Goal: Communication & Community: Answer question/provide support

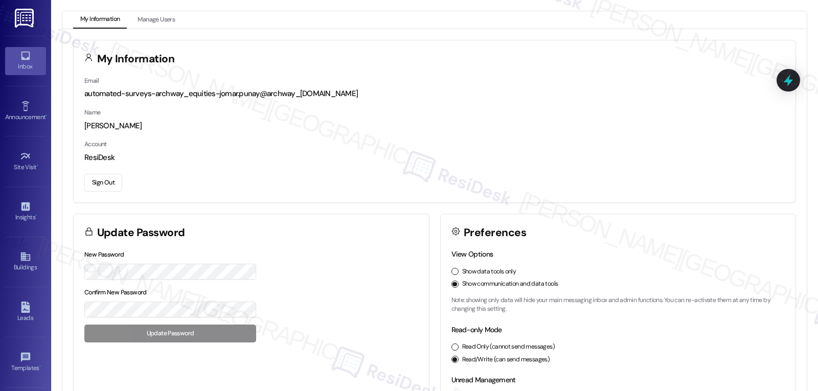
drag, startPoint x: 18, startPoint y: 63, endPoint x: 32, endPoint y: 65, distance: 14.5
click at [18, 63] on div "Inbox" at bounding box center [25, 66] width 51 height 10
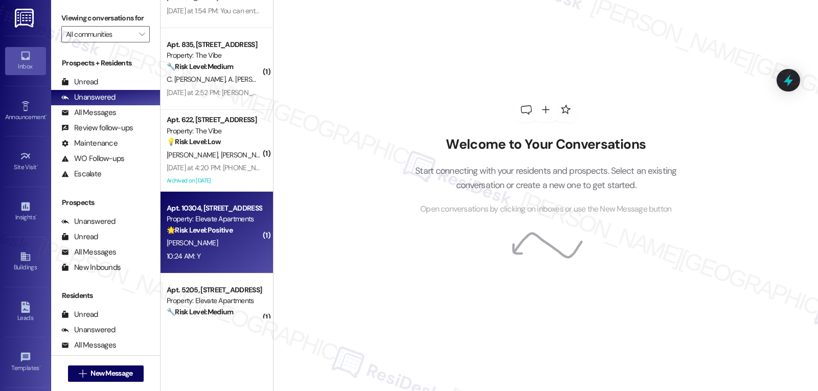
scroll to position [90, 0]
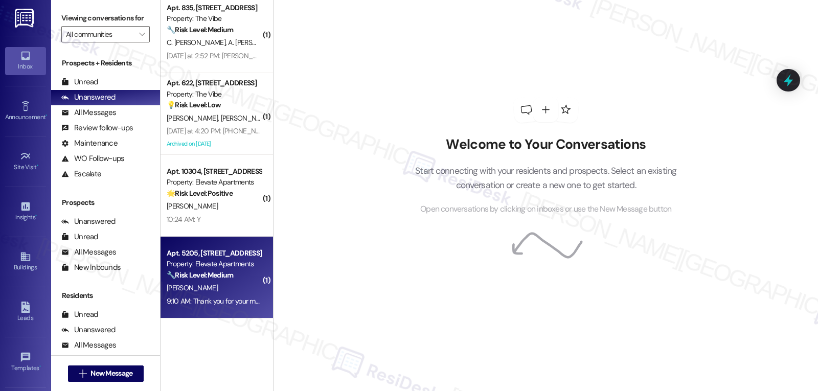
click at [203, 315] on div "Apt. 5205, [STREET_ADDRESS][PERSON_NAME] Property: Elevate Apartments 🔧 Risk Le…" at bounding box center [216, 278] width 112 height 82
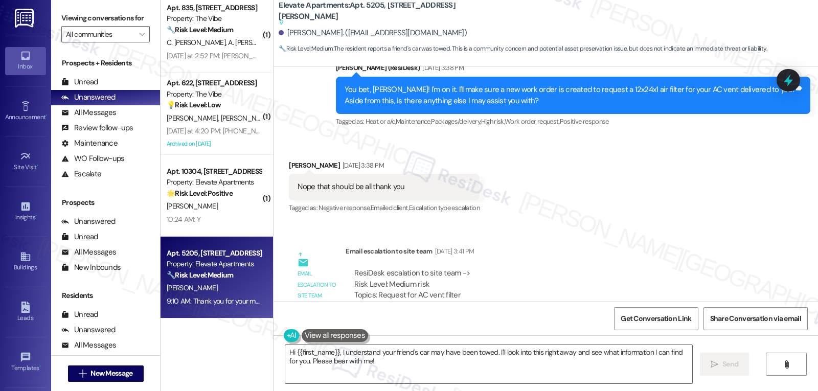
scroll to position [1577, 0]
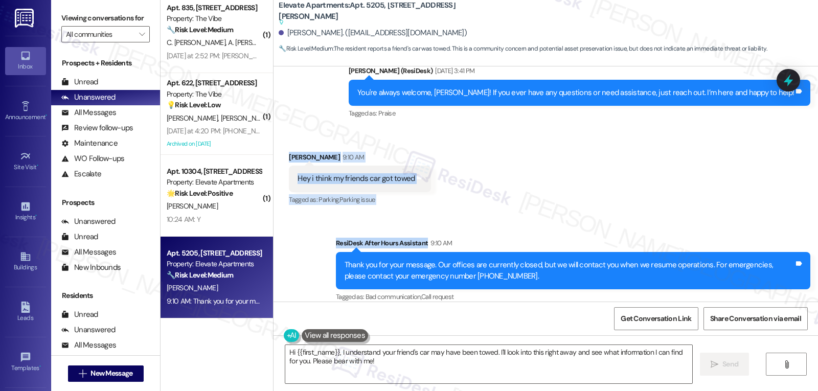
drag, startPoint x: 280, startPoint y: 149, endPoint x: 520, endPoint y: 205, distance: 247.3
click at [520, 205] on div "Lease started [DATE] 7:00 PM Survey, sent via SMS Residesk Automated Survey [DA…" at bounding box center [545, 183] width 544 height 235
copy div "[PERSON_NAME] 9:10 AM Hey i think my friends car got towed Tags and notes Tagge…"
click at [401, 375] on textarea "Hi {{first_name}}, I understand your friend's car may have been towed. I'll loo…" at bounding box center [488, 364] width 407 height 38
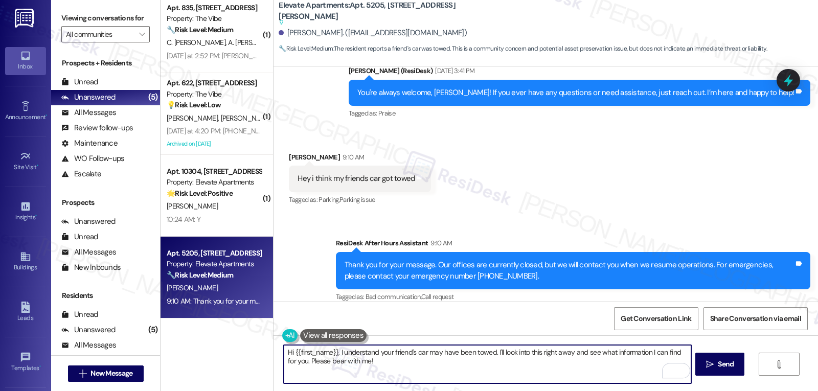
paste textarea "[PERSON_NAME]! Sorry to hear that"
type textarea "Hi [PERSON_NAME]! Sorry to hear that. Were you able to reach the office and rep…"
click at [704, 368] on span " Send" at bounding box center [720, 364] width 32 height 11
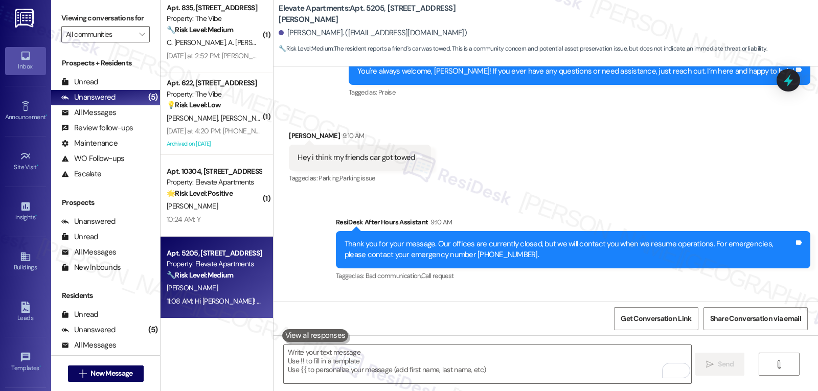
scroll to position [1622, 0]
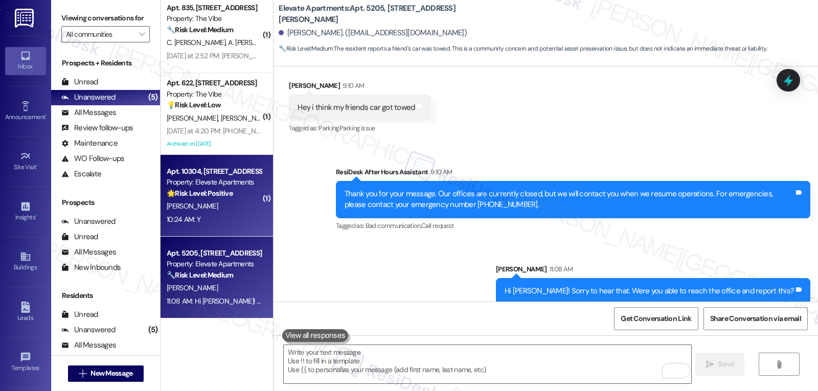
click at [217, 221] on div "10:24 AM: Y 10:24 AM: Y" at bounding box center [214, 219] width 97 height 13
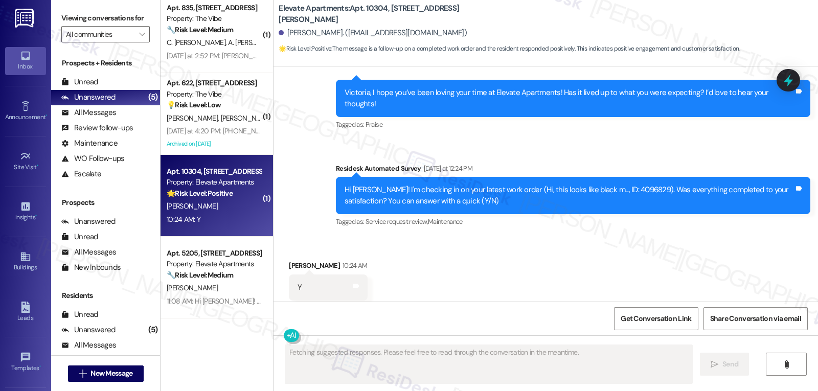
scroll to position [1231, 0]
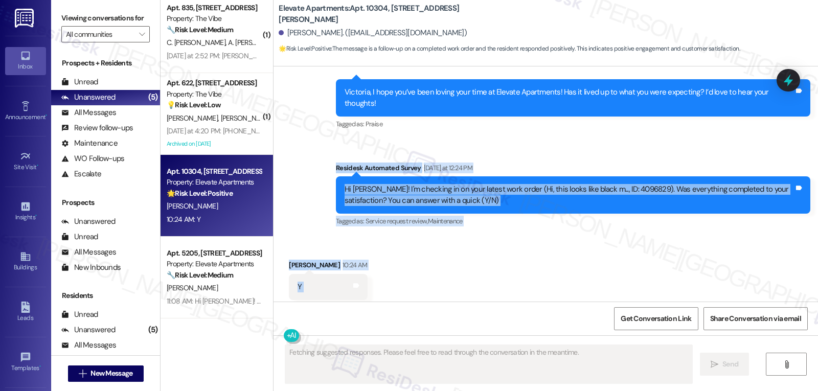
drag, startPoint x: 324, startPoint y: 145, endPoint x: 385, endPoint y: 261, distance: 131.0
click at [385, 261] on div "Lease started [DATE] 8:00 PM Survey, sent via SMS Residesk Automated Survey [DA…" at bounding box center [545, 183] width 544 height 235
copy div "Residesk Automated Survey [DATE] at 12:24 PM Hi [PERSON_NAME]! I'm checking in …"
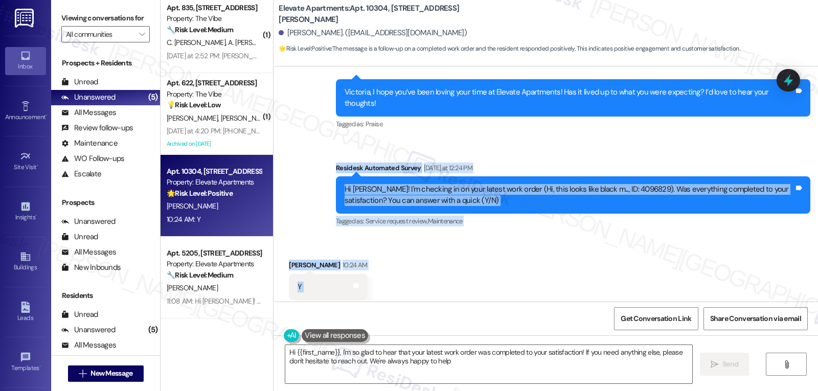
type textarea "Hi {{first_name}}, I'm so glad to hear that your latest work order was complete…"
click at [473, 364] on textarea "Hi {{first_name}}, I'm so glad to hear that your latest work order was complete…" at bounding box center [488, 364] width 407 height 38
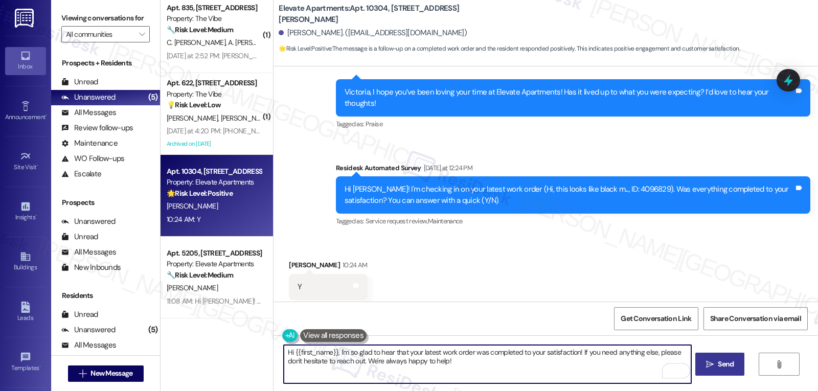
click at [729, 366] on span "Send" at bounding box center [726, 364] width 16 height 11
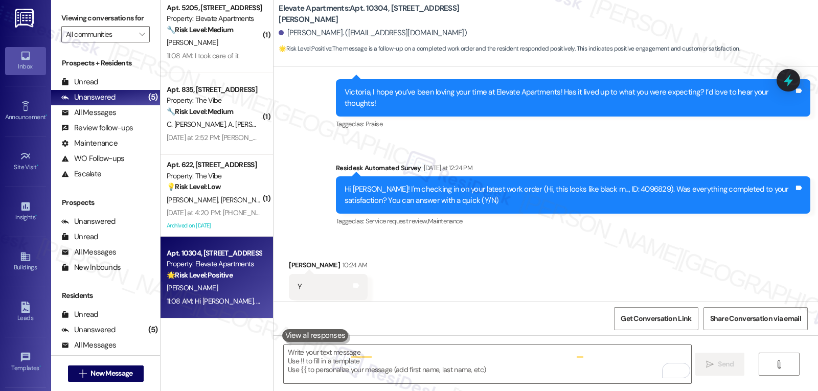
scroll to position [1230, 0]
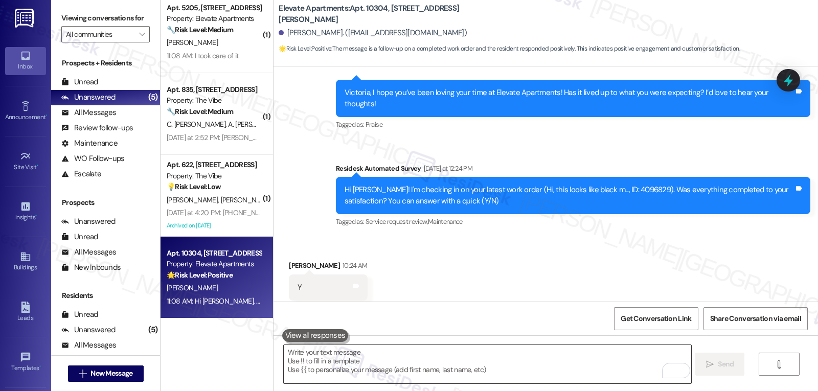
click at [431, 355] on textarea "To enrich screen reader interactions, please activate Accessibility in Grammarl…" at bounding box center [487, 364] width 407 height 38
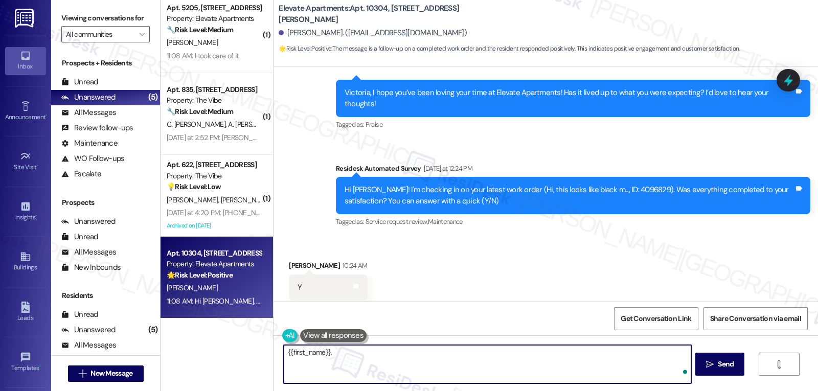
paste textarea "how’s everything going for you at {{property}}? Has it met your expectations so…"
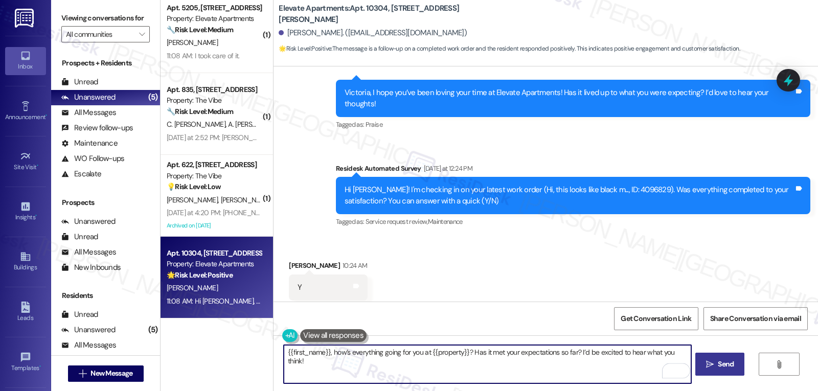
type textarea "{{first_name}}, how’s everything going for you at {{property}}? Has it met your…"
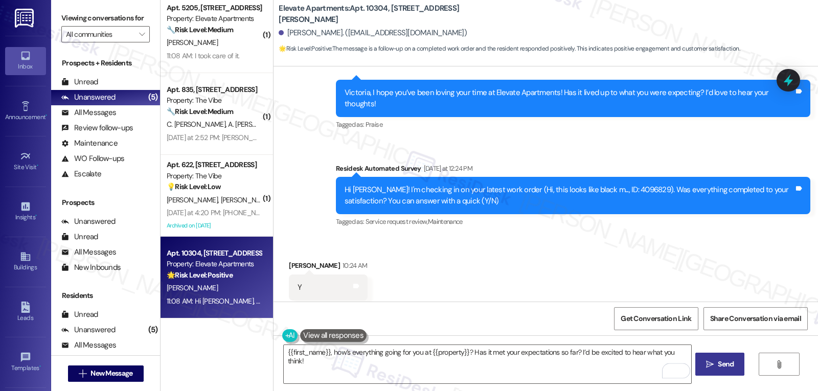
click at [721, 372] on button " Send" at bounding box center [720, 364] width 50 height 23
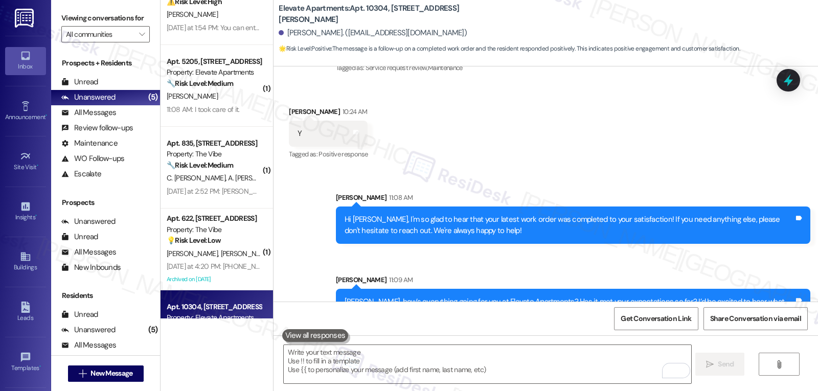
scroll to position [0, 0]
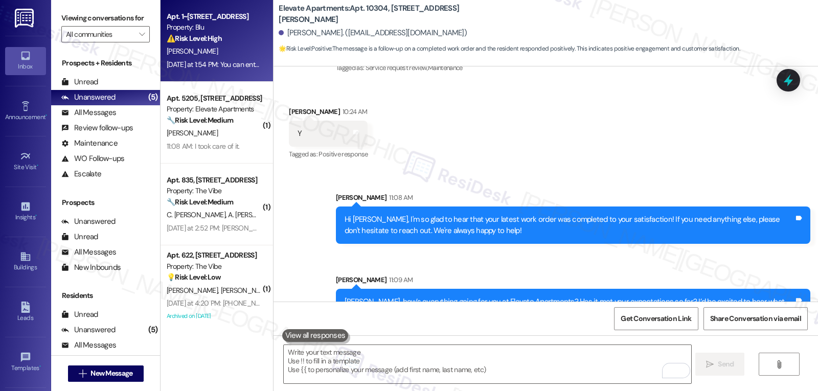
click at [236, 39] on div "⚠️ Risk Level: High The resident reports no airflow in their son's bedroom and …" at bounding box center [214, 38] width 95 height 11
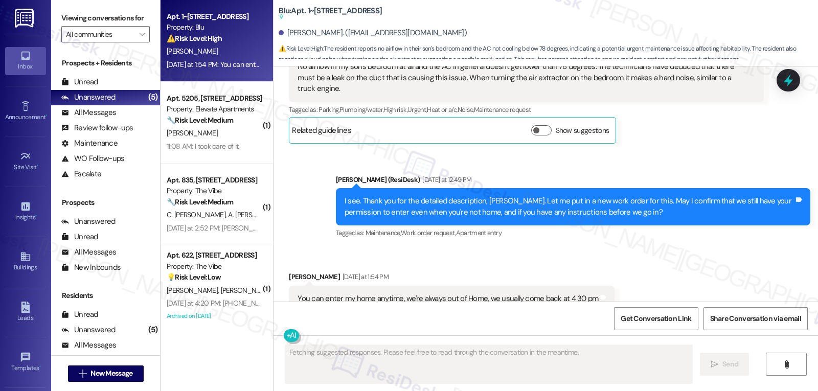
scroll to position [2540, 0]
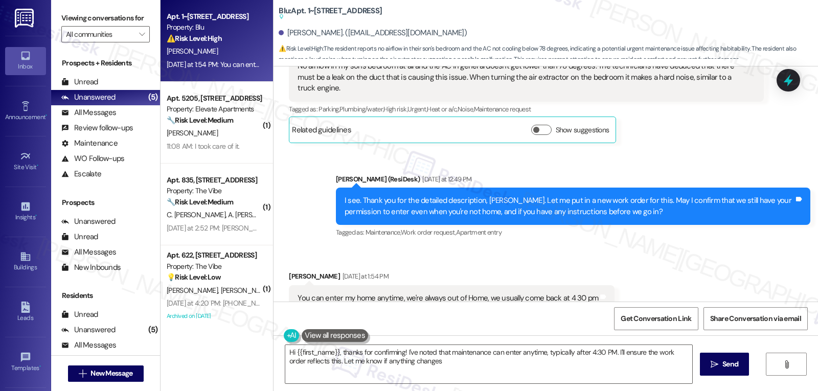
type textarea "Hi {{first_name}}, thanks for confirming! I've noted that maintenance can enter…"
click at [793, 72] on icon at bounding box center [787, 80] width 17 height 17
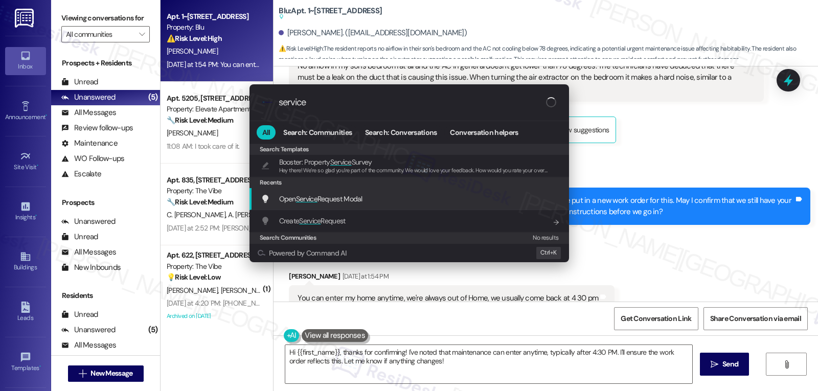
click at [350, 201] on span "Open Service Request Modal" at bounding box center [320, 198] width 83 height 9
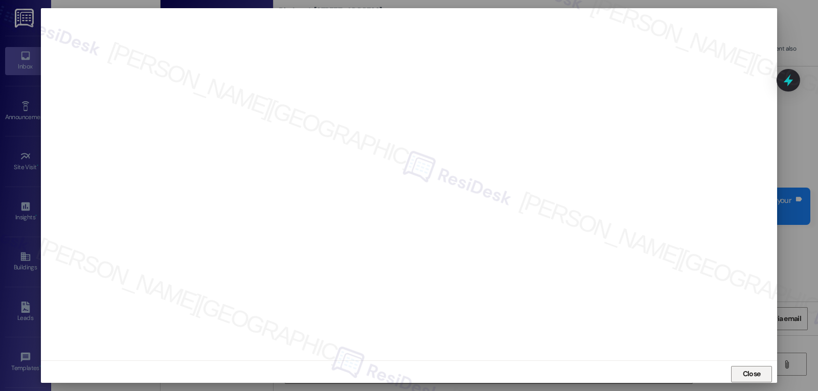
click at [743, 375] on span "Close" at bounding box center [752, 373] width 18 height 11
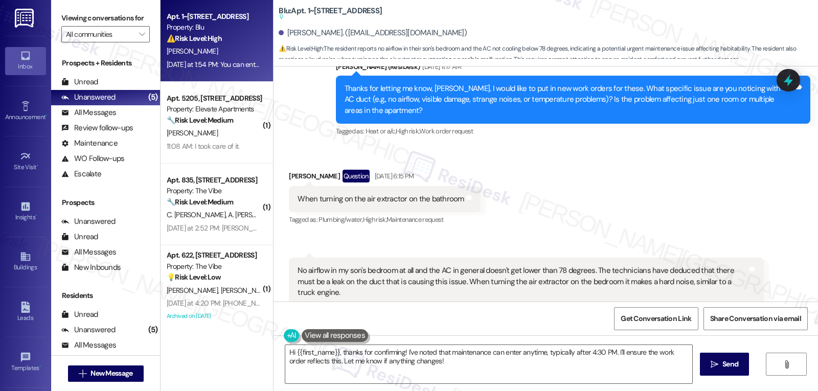
scroll to position [2438, 0]
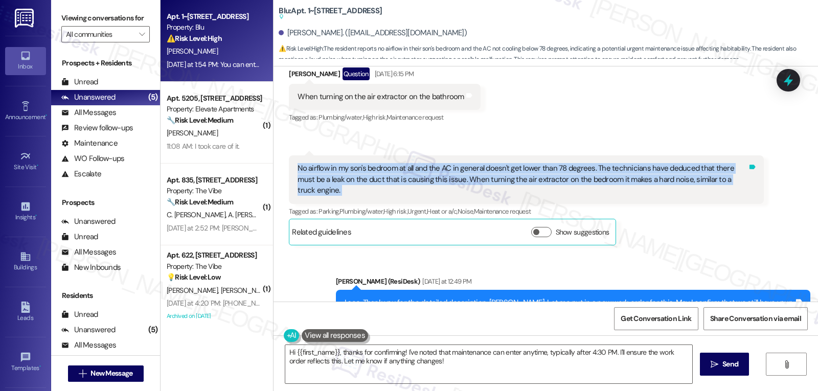
drag, startPoint x: 292, startPoint y: 146, endPoint x: 748, endPoint y: 158, distance: 456.0
click at [748, 158] on div "No airflow in my son's bedroom at all and the AC in general doesn't get lower t…" at bounding box center [526, 179] width 474 height 48
copy div "No airflow in my son's bedroom at all and the AC in general doesn't get lower t…"
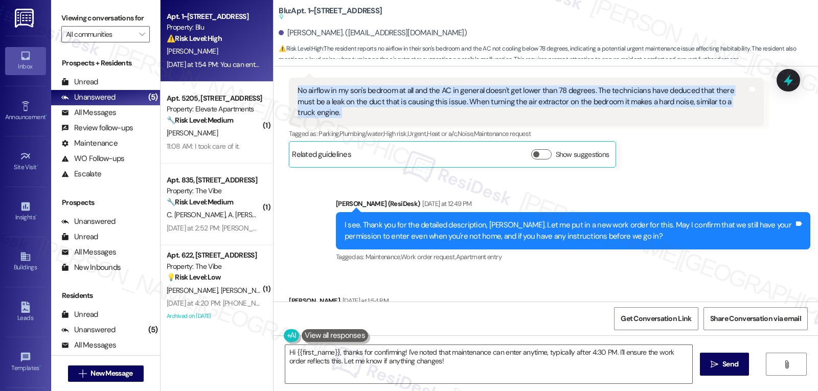
scroll to position [2540, 0]
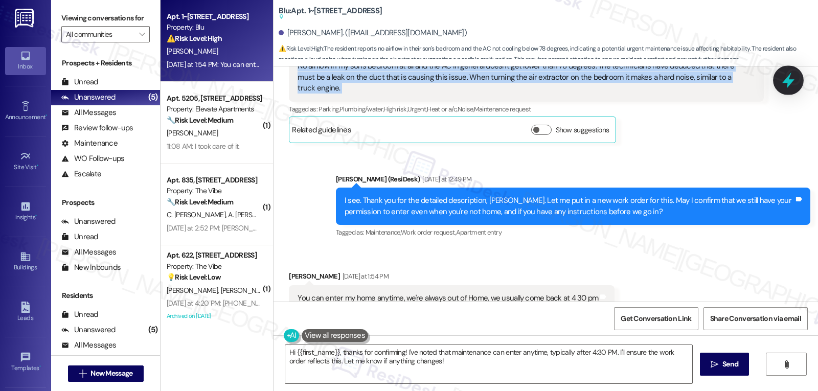
click at [785, 82] on icon at bounding box center [788, 81] width 12 height 16
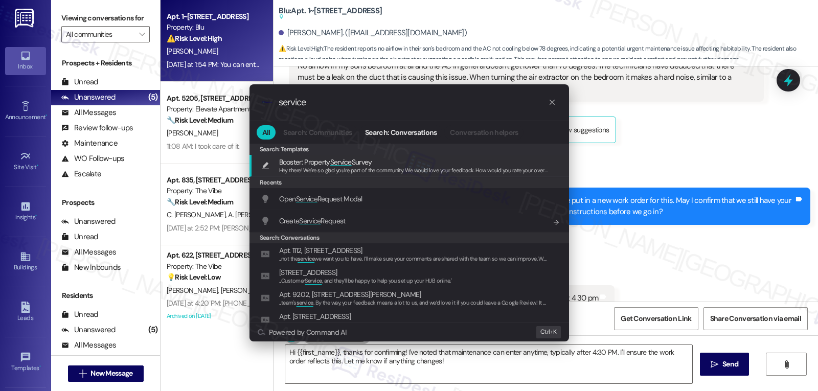
click at [362, 194] on span "Open Service Request Modal" at bounding box center [320, 198] width 83 height 9
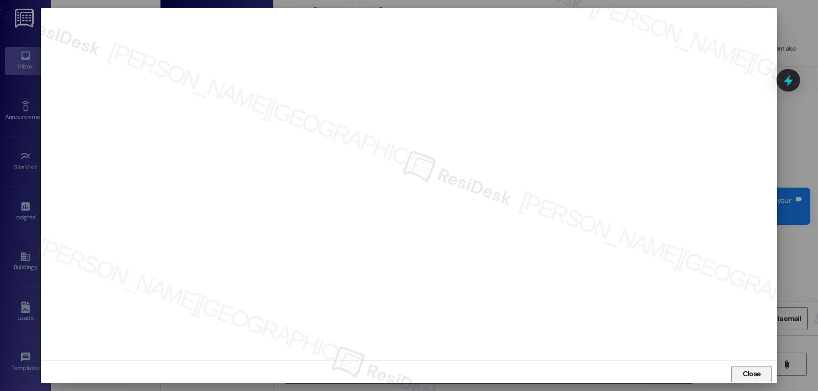
click at [743, 375] on span "Close" at bounding box center [752, 373] width 18 height 11
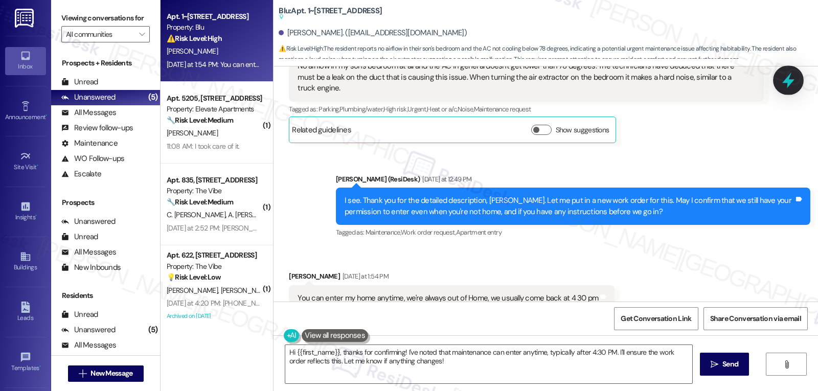
click at [794, 80] on icon at bounding box center [787, 80] width 17 height 17
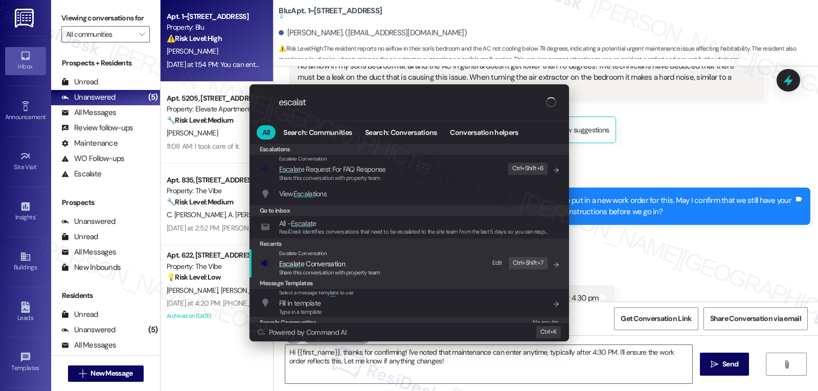
type input "escalat"
click at [298, 264] on span "Escalat" at bounding box center [289, 263] width 21 height 9
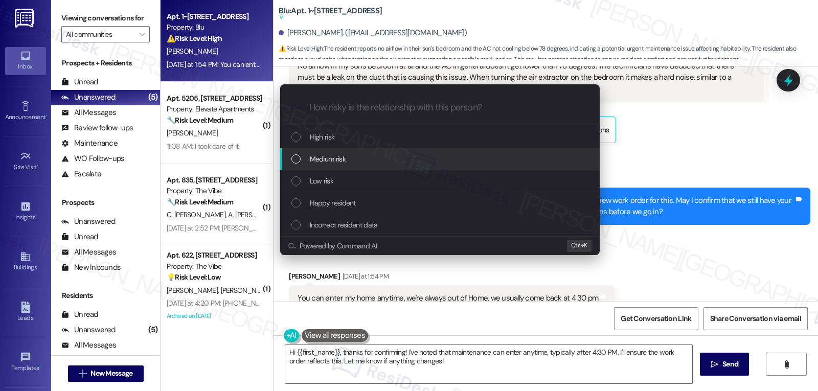
click at [363, 159] on div "Medium risk" at bounding box center [440, 158] width 299 height 11
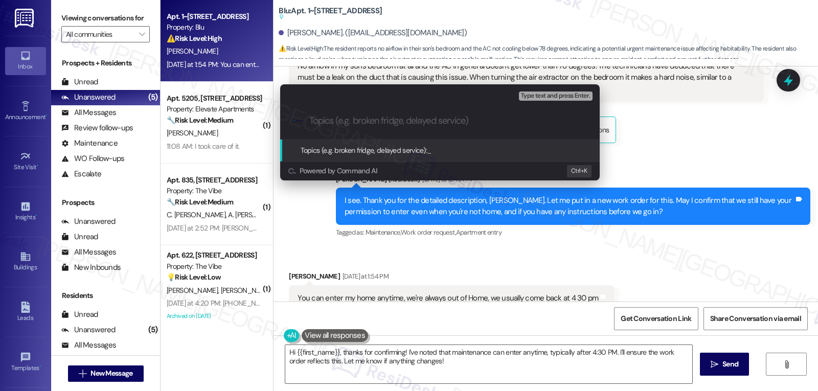
paste input "4106448"
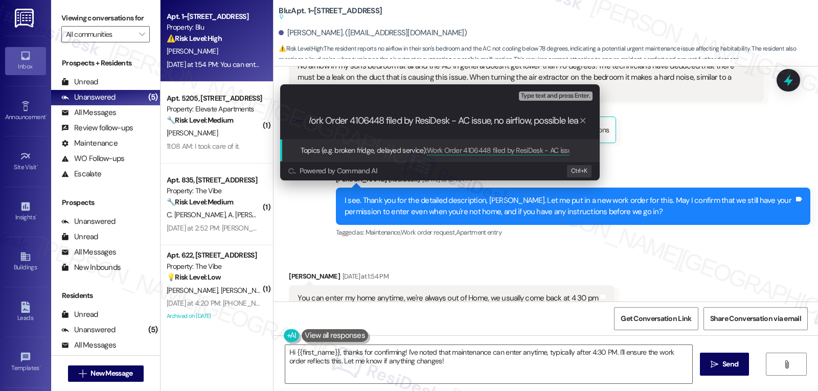
type input "Work Order 4106448 filed by ResiDesk - AC issue, no airflow, possible leak"
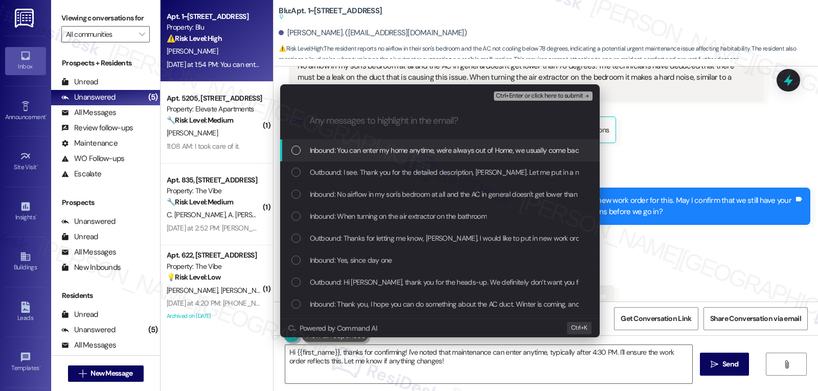
scroll to position [0, 0]
click at [363, 159] on div "Inbound: You can enter my home anytime, we're always out of Home, we usually co…" at bounding box center [439, 151] width 319 height 22
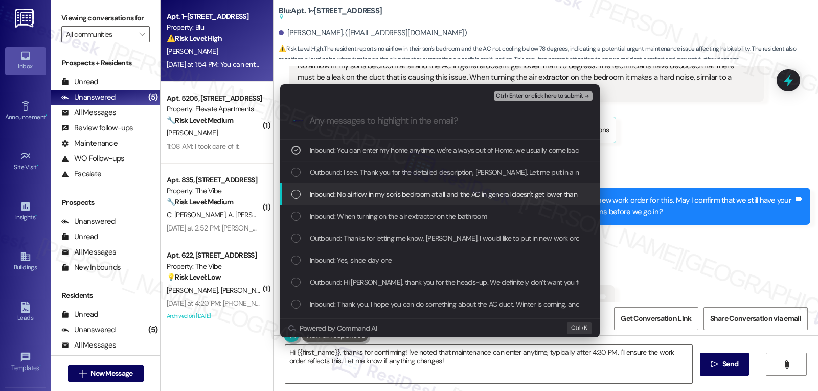
click at [308, 199] on div "Inbound: No airflow in my son's bedroom at all and the AC in general doesn't ge…" at bounding box center [440, 194] width 299 height 11
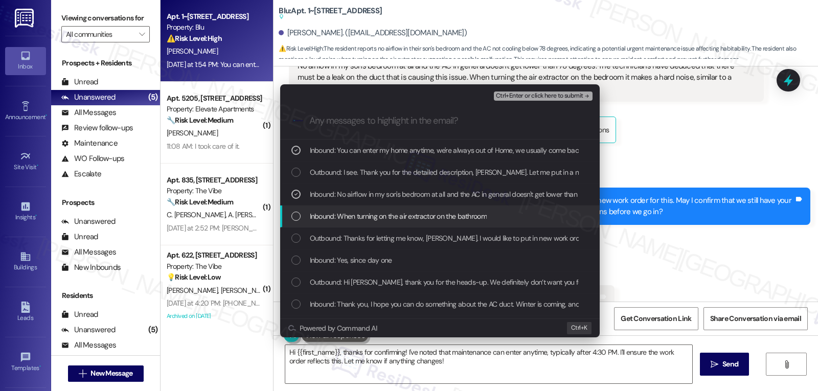
click at [302, 221] on div "Inbound: When turning on the air extractor on the bathroom" at bounding box center [440, 216] width 299 height 11
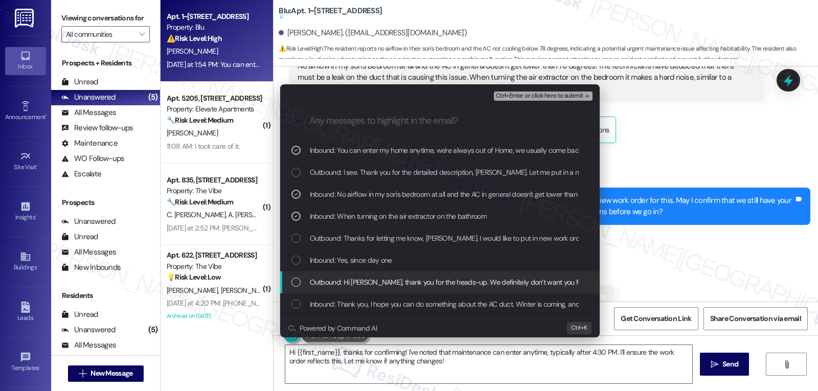
click at [296, 271] on div "Outbound: Hi [PERSON_NAME], thank you for the heads-up. We definitely don’t wan…" at bounding box center [439, 282] width 319 height 22
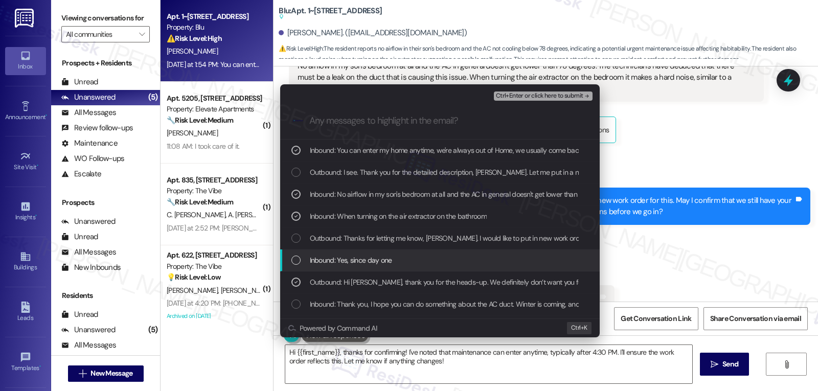
click at [294, 263] on div "List of options" at bounding box center [295, 260] width 9 height 9
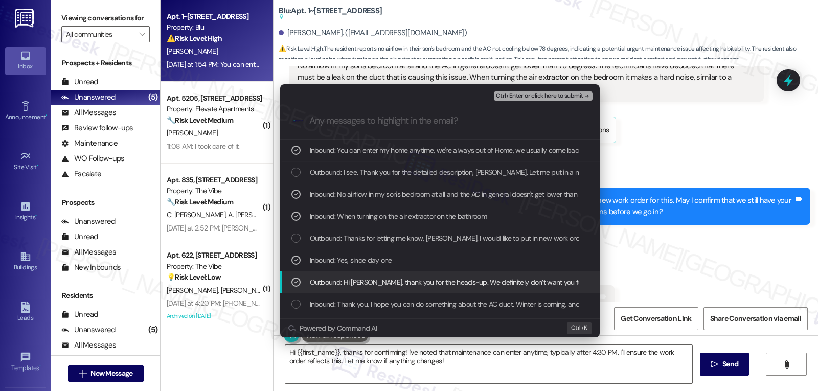
click at [295, 278] on div "List of options" at bounding box center [295, 282] width 9 height 9
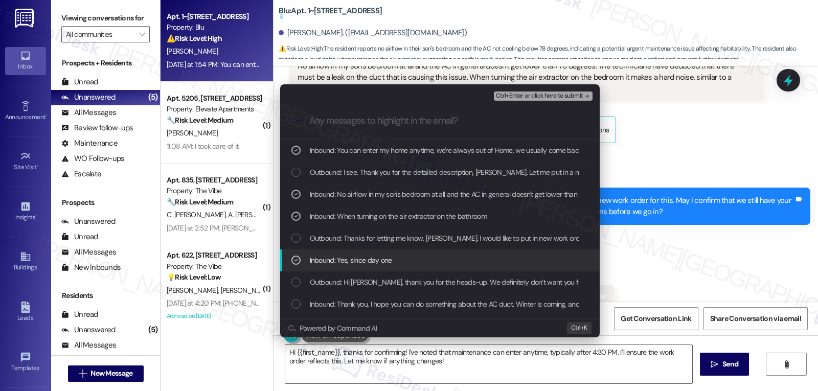
scroll to position [102, 0]
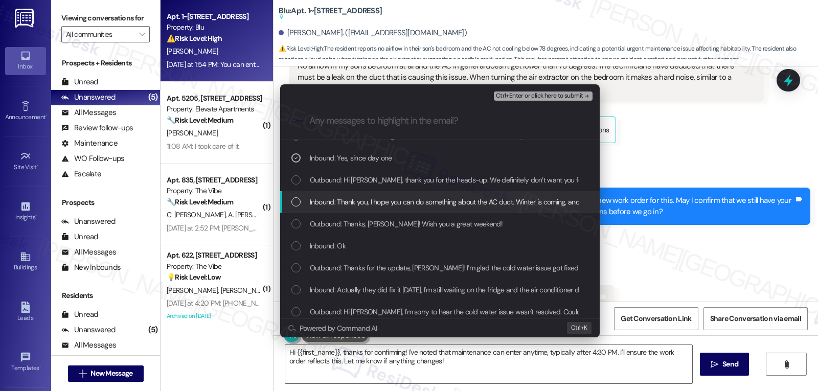
click at [299, 199] on div "List of options" at bounding box center [295, 201] width 9 height 9
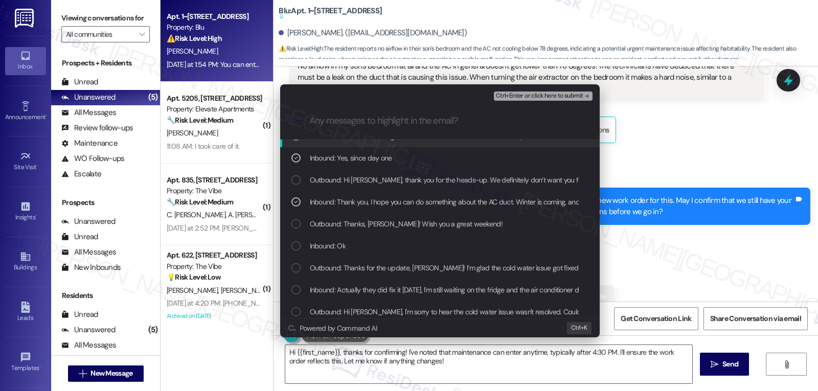
click at [573, 95] on span "Ctrl+Enter or click here to submit" at bounding box center [539, 96] width 87 height 7
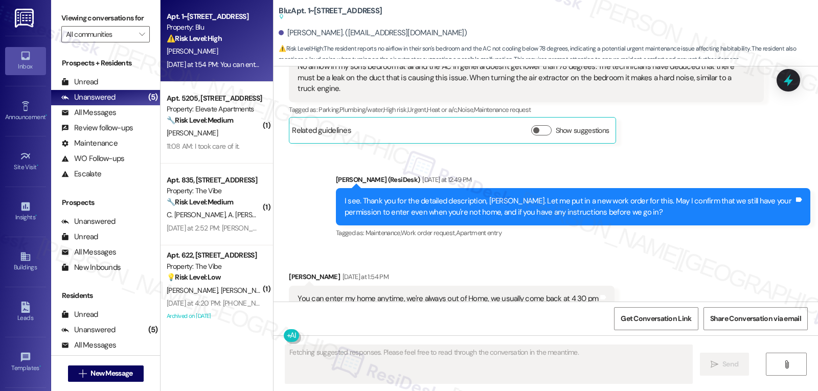
scroll to position [2540, 0]
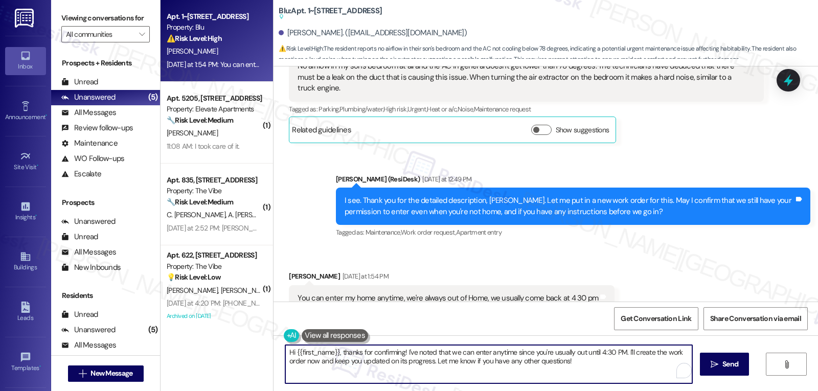
click at [311, 363] on textarea "Hi {{first_name}}, thanks for confirming! I've noted that we can enter anytime …" at bounding box center [488, 364] width 407 height 38
drag, startPoint x: 333, startPoint y: 355, endPoint x: 692, endPoint y: 415, distance: 364.2
click at [692, 390] on html "Inbox Go to Inbox Announcement • Send A Text Announcement Site Visit • Go to Si…" at bounding box center [409, 195] width 818 height 391
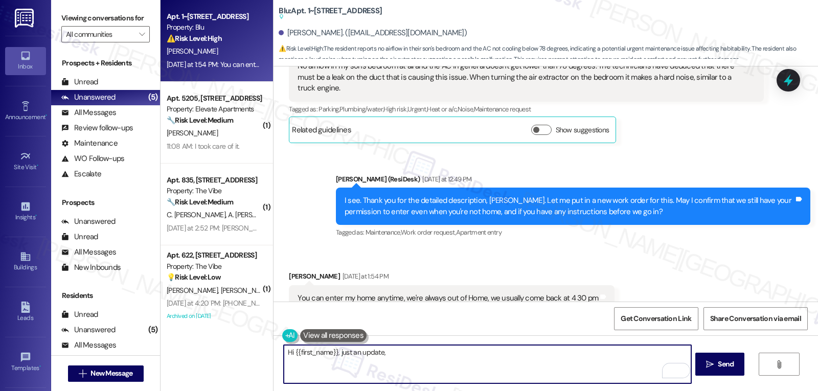
click at [384, 352] on textarea "Hi {{first_name}}, just an update," at bounding box center [487, 364] width 407 height 38
click at [400, 359] on textarea "Hi {{first_name}}, just an update," at bounding box center [487, 364] width 407 height 38
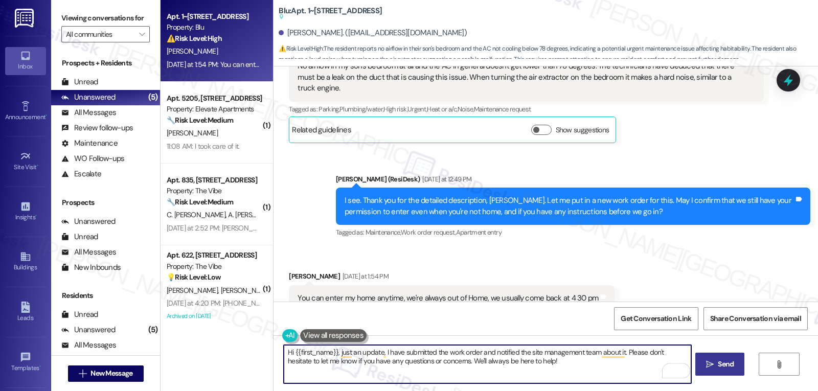
type textarea "Hi {{first_name}}, just an update, I have submitted the work order and notified…"
click at [706, 365] on icon "" at bounding box center [710, 364] width 8 height 8
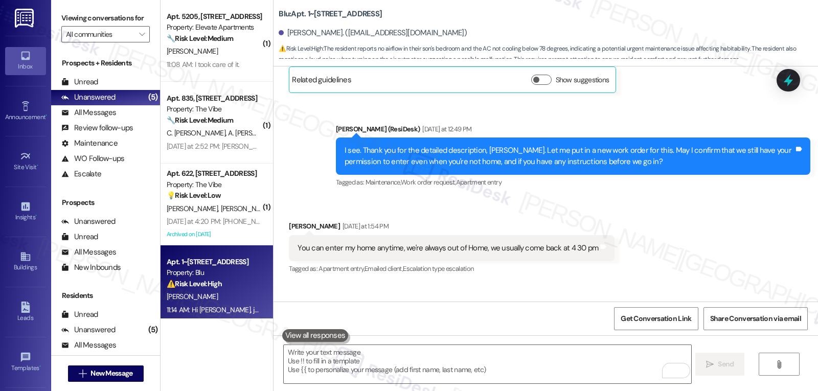
scroll to position [2622, 0]
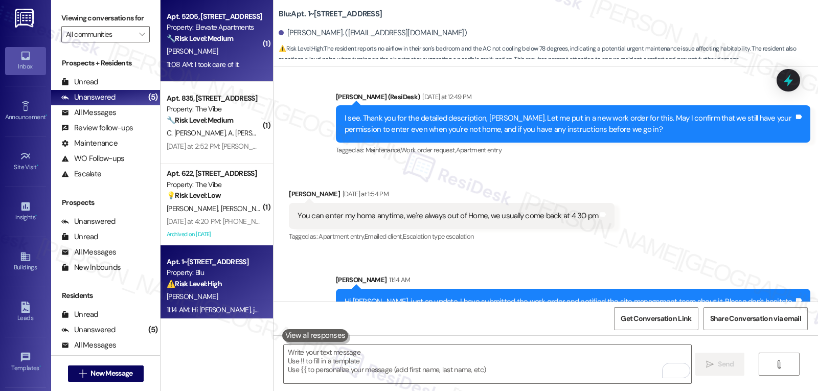
click at [195, 55] on div "[PERSON_NAME]" at bounding box center [214, 51] width 97 height 13
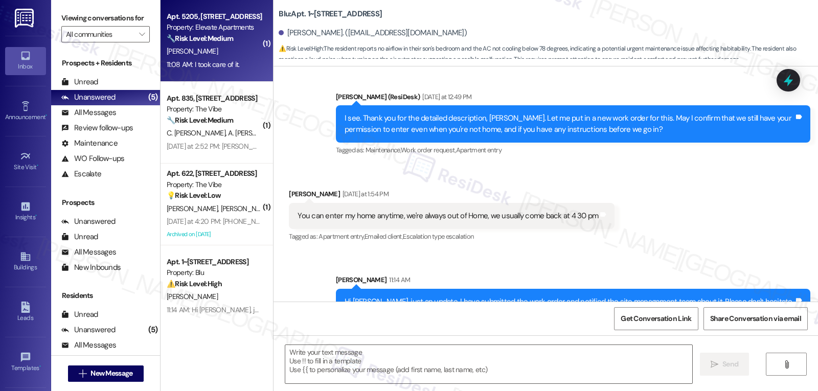
type textarea "Fetching suggested responses. Please feel free to read through the conversation…"
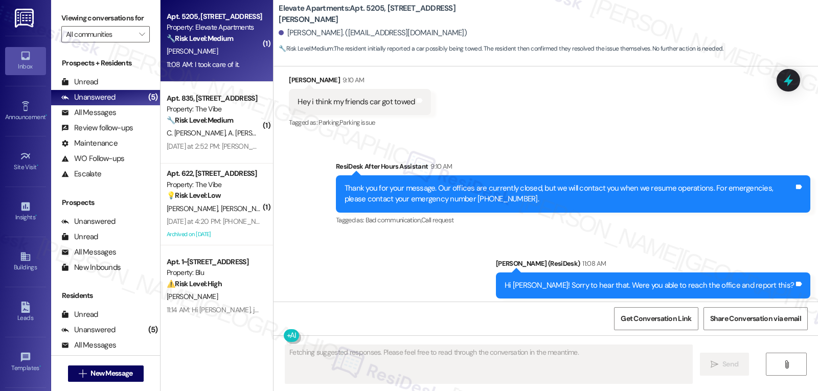
scroll to position [1722, 0]
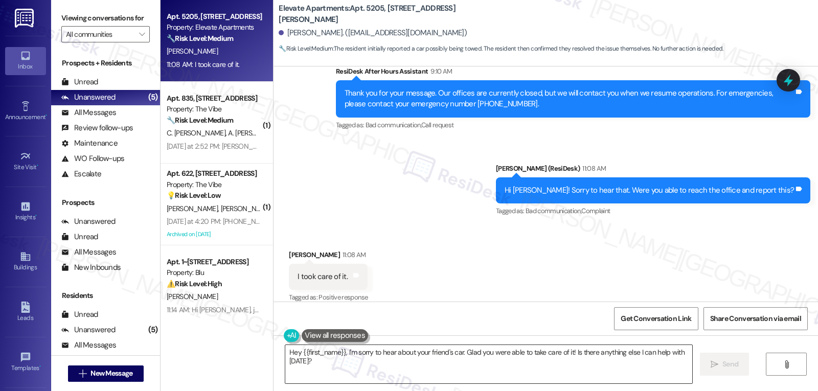
click at [337, 368] on textarea "Hey {{first_name}}, I'm sorry to hear about your friend's car. Glad you were ab…" at bounding box center [488, 364] width 407 height 38
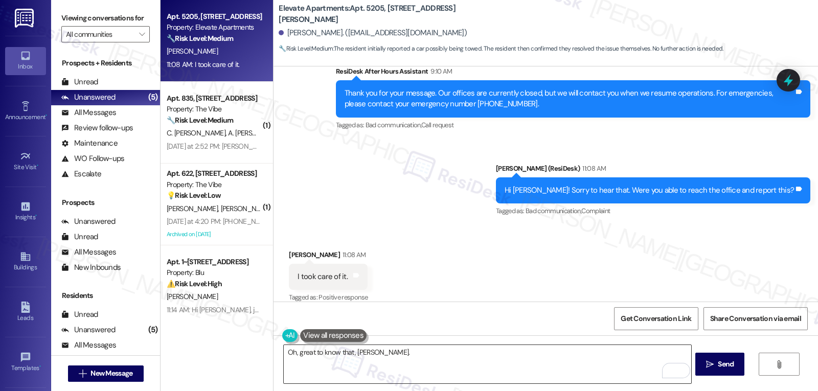
click at [423, 352] on textarea "Oh, great to know that, [PERSON_NAME]." at bounding box center [487, 364] width 407 height 38
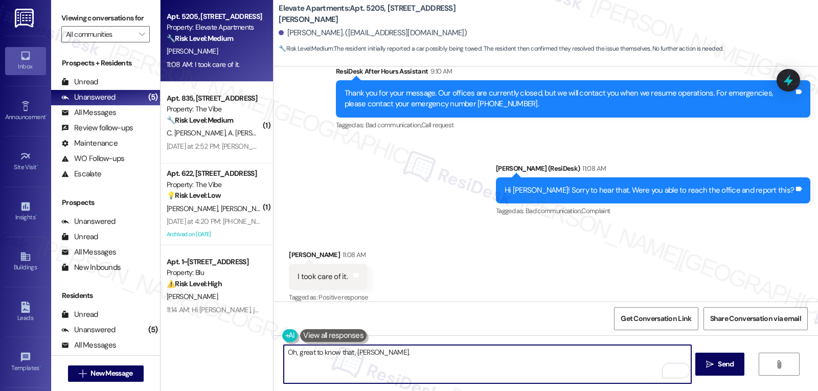
paste textarea "If you ever have any questions or need support, don’t hesitate to reach out. I’…"
type textarea "Oh, great to know that, [PERSON_NAME]. If you ever have any questions or need s…"
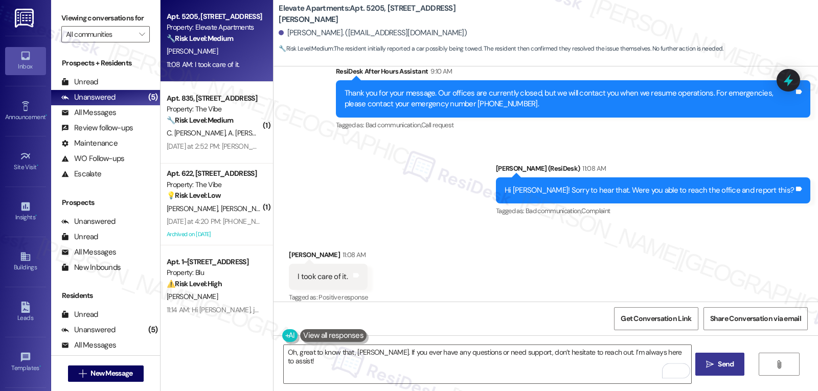
click at [711, 370] on button " Send" at bounding box center [720, 364] width 50 height 23
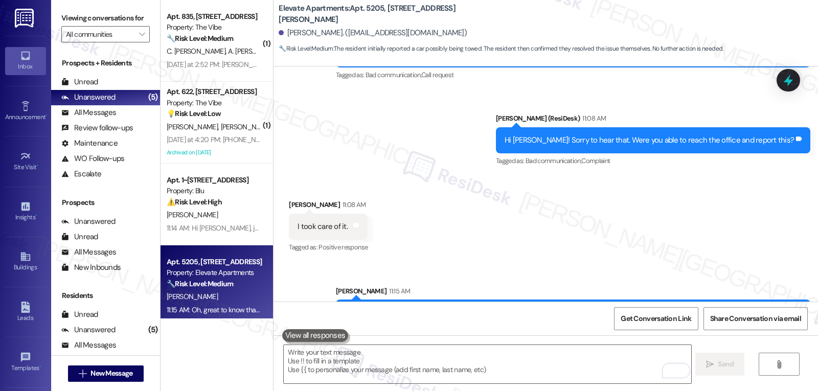
scroll to position [1794, 0]
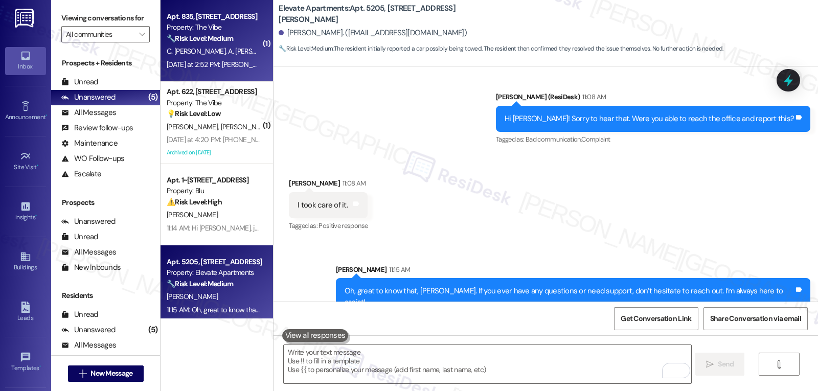
click at [200, 52] on span "C. [PERSON_NAME]" at bounding box center [197, 51] width 61 height 9
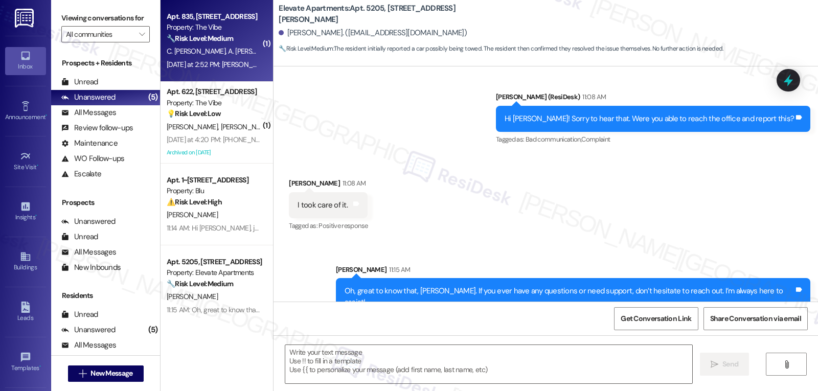
type textarea "Fetching suggested responses. Please feel free to read through the conversation…"
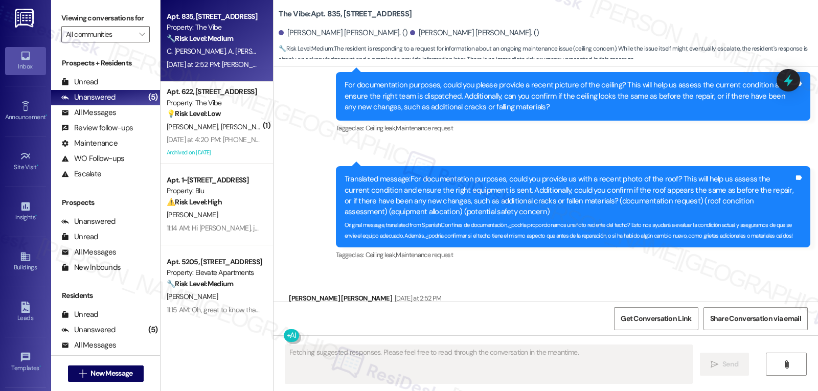
scroll to position [1384, 0]
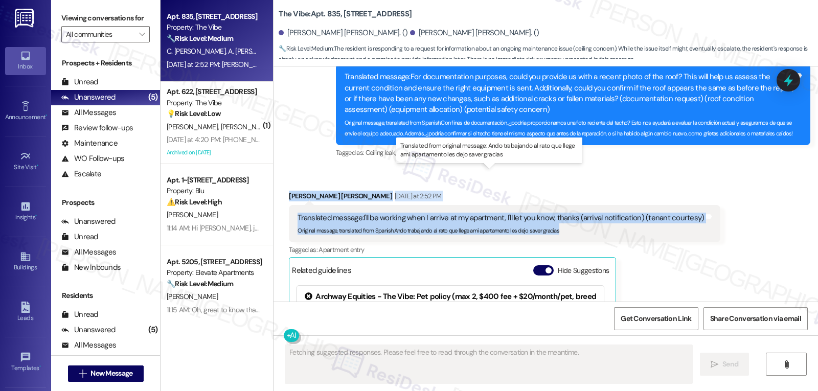
drag, startPoint x: 275, startPoint y: 152, endPoint x: 621, endPoint y: 183, distance: 346.8
click at [621, 183] on div "Received via SMS [PERSON_NAME] [PERSON_NAME] [DATE] at 2:52 PM Translated messa…" at bounding box center [504, 315] width 447 height 265
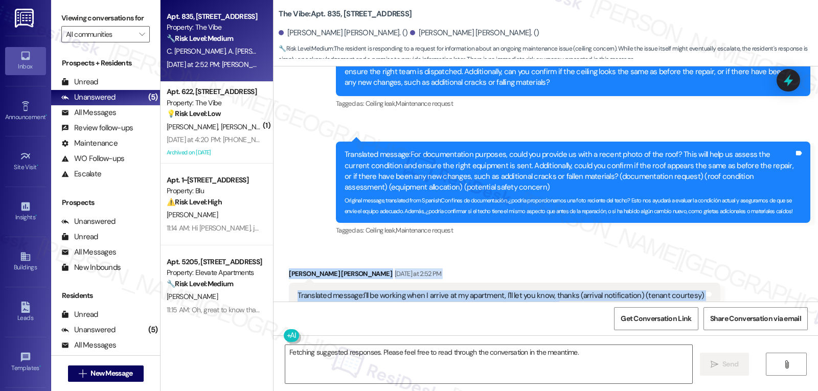
scroll to position [1282, 0]
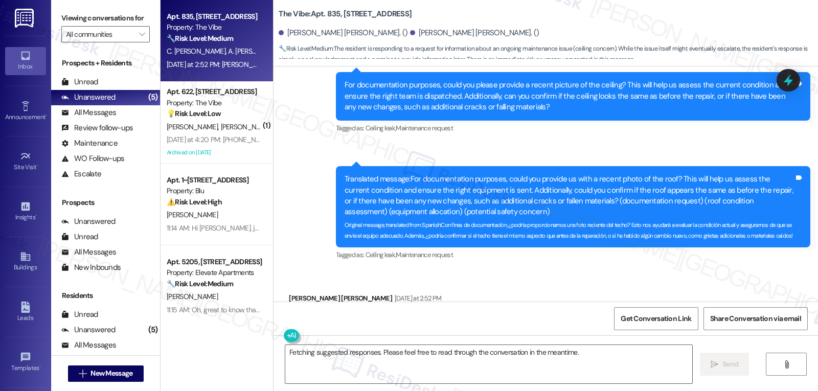
click at [509, 218] on div "Original message, translated from Spanish : Con fines de documentación, ¿podría…" at bounding box center [568, 229] width 449 height 22
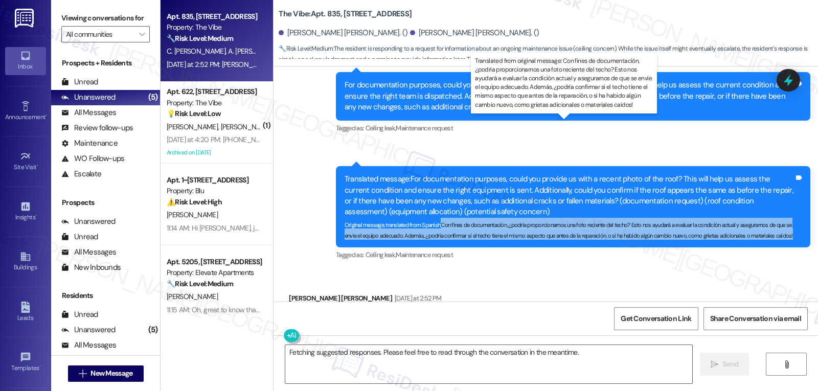
drag, startPoint x: 435, startPoint y: 171, endPoint x: 454, endPoint y: 188, distance: 25.3
click at [454, 218] on div "Original message, translated from Spanish : Con fines de documentación, ¿podría…" at bounding box center [568, 229] width 449 height 22
copy sub "Con fines de documentación, ¿podría proporcionarnos una foto reciente del techo…"
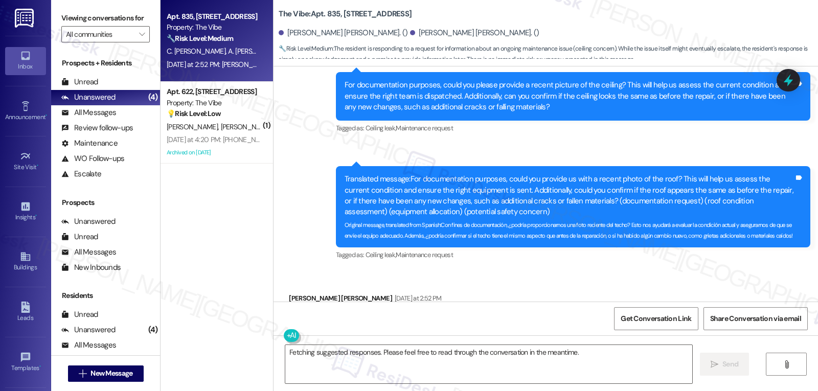
click at [282, 223] on div "Sent via SMS [PERSON_NAME] (ResiDesk) [DATE] at 2:15 PM Thank you for your upda…" at bounding box center [545, 5] width 544 height 527
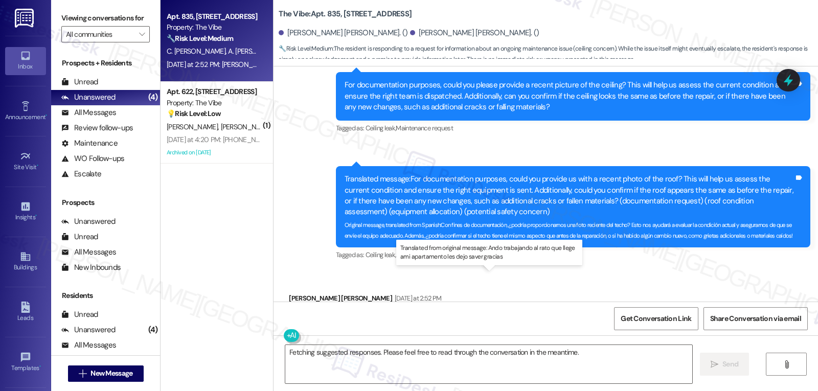
click at [388, 329] on sub "Original message, translated from Spanish : [PERSON_NAME] trabajando al rato qu…" at bounding box center [428, 332] width 262 height 7
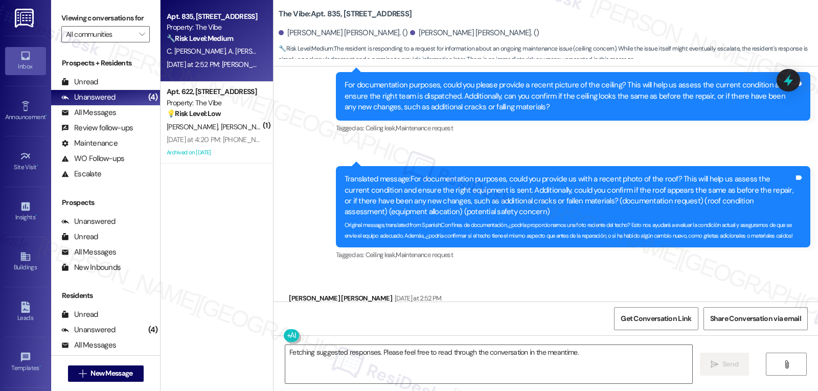
click at [293, 293] on div "[PERSON_NAME] [PERSON_NAME] [DATE] at 2:52 PM" at bounding box center [504, 300] width 431 height 14
copy div "[PERSON_NAME]"
click at [402, 367] on textarea "Fetching suggested responses. Please feel free to read through the conversation…" at bounding box center [488, 364] width 407 height 38
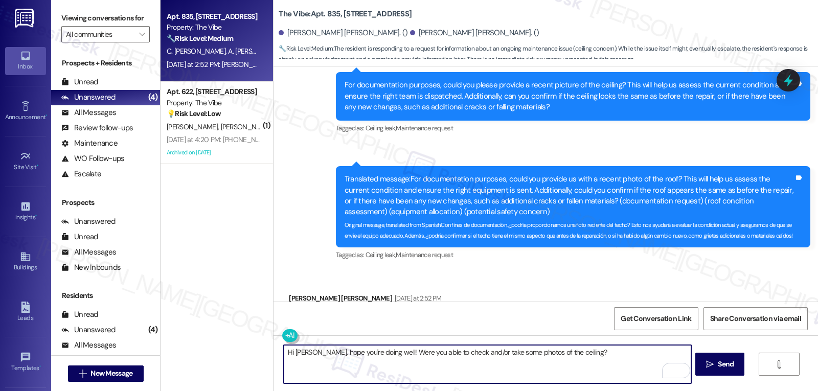
click at [384, 353] on textarea "Hi [PERSON_NAME], hope you're doing well! Were you able to check and/or take so…" at bounding box center [487, 364] width 407 height 38
click at [282, 337] on button at bounding box center [321, 335] width 78 height 13
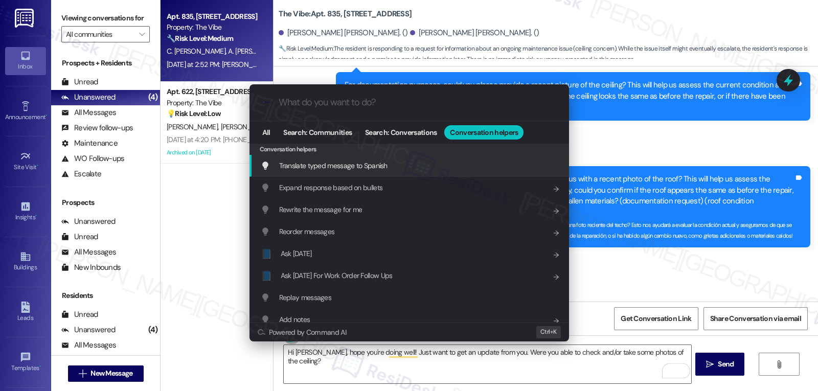
click at [371, 173] on div "Translate typed message to Spanish Add shortcut" at bounding box center [408, 166] width 319 height 22
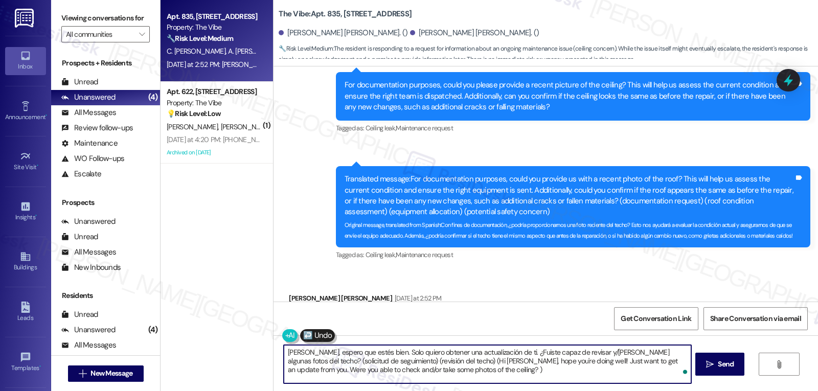
drag, startPoint x: 303, startPoint y: 365, endPoint x: 711, endPoint y: 415, distance: 410.9
click at [711, 390] on html "Inbox Go to Inbox Announcement • Send A Text Announcement Site Visit • Go to Si…" at bounding box center [409, 195] width 818 height 391
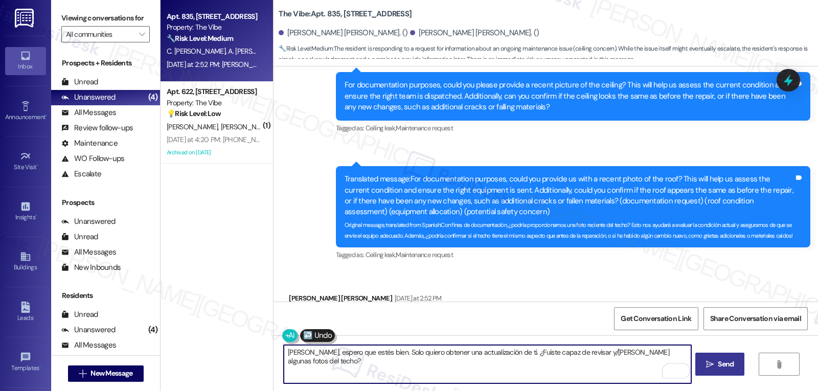
type textarea "[PERSON_NAME], espero que estés bien. Solo quiero obtener una actualización de …"
click at [731, 373] on button " Send" at bounding box center [720, 364] width 50 height 23
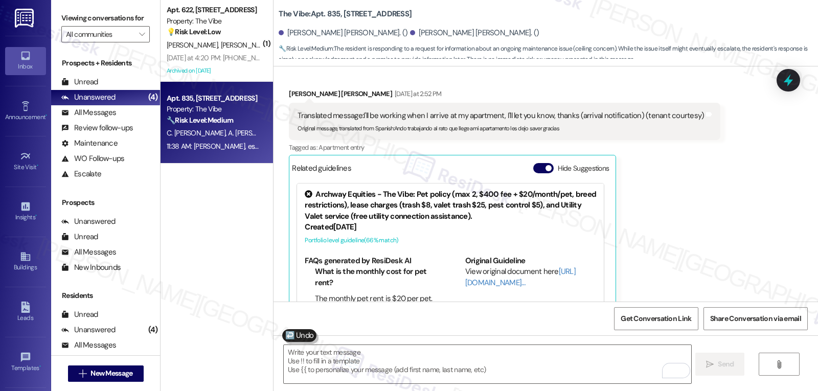
scroll to position [1558, 0]
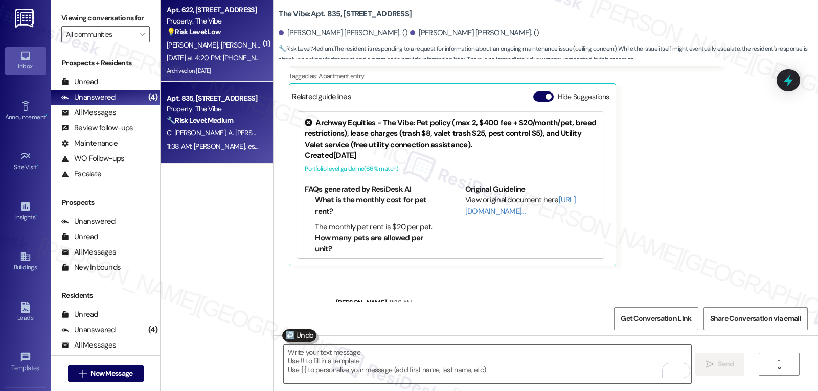
click at [201, 54] on div "[DATE] at 4:20 PM: [PHONE_NUMBER] pregunte por [PERSON_NAME] [DATE] at 4:20 PM:…" at bounding box center [269, 57] width 205 height 9
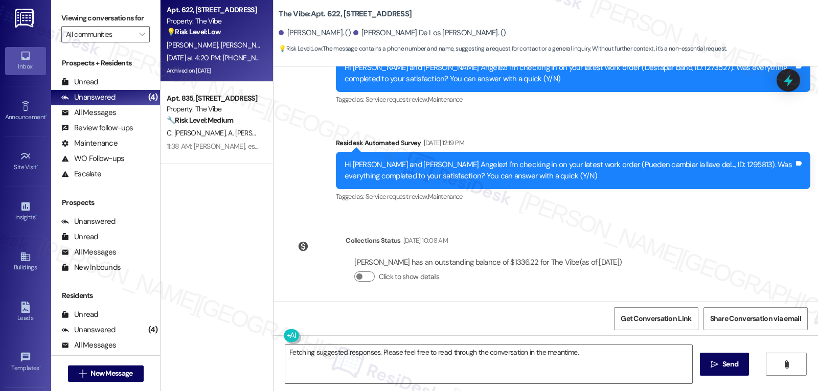
scroll to position [1342, 0]
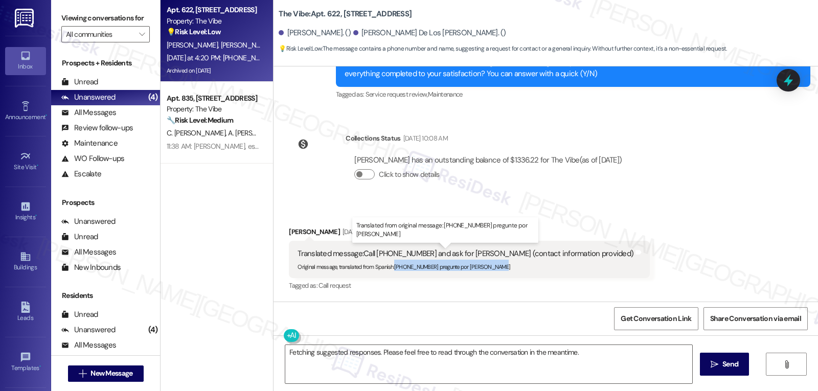
drag, startPoint x: 387, startPoint y: 268, endPoint x: 513, endPoint y: 269, distance: 125.7
click at [513, 269] on div "Original message, translated from Spanish : [PHONE_NUMBER] pregunte por [PERSON…" at bounding box center [465, 265] width 336 height 11
copy sub "[PHONE_NUMBER] pregunte por [PERSON_NAME]"
click at [521, 355] on textarea "Fetching suggested responses. Please feel free to read through the conversation…" at bounding box center [488, 364] width 407 height 38
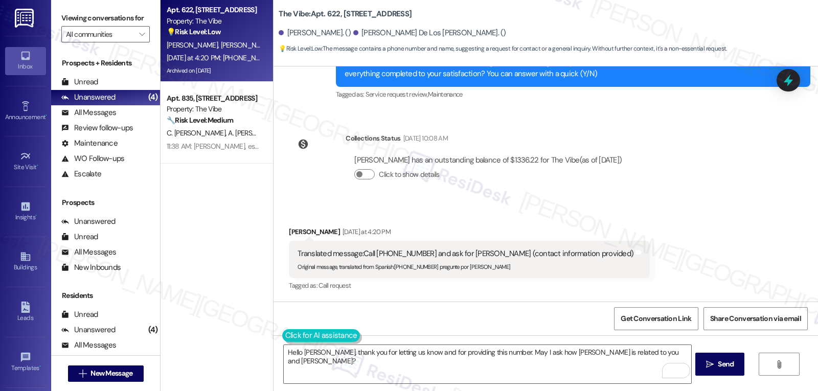
click at [282, 332] on button at bounding box center [321, 335] width 78 height 13
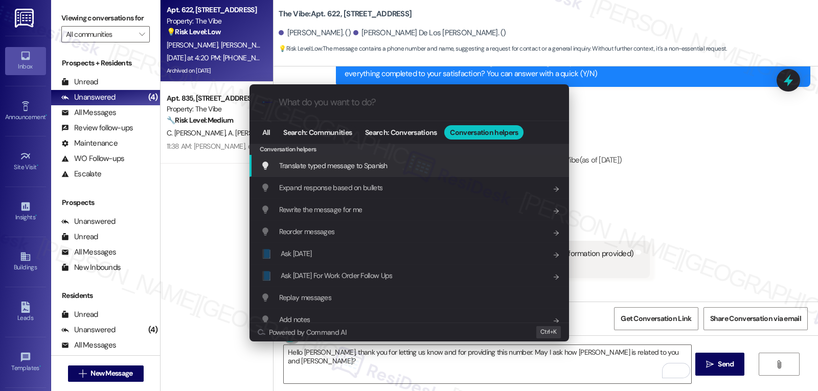
click at [403, 170] on div "Translate typed message to Spanish Add shortcut" at bounding box center [410, 165] width 299 height 11
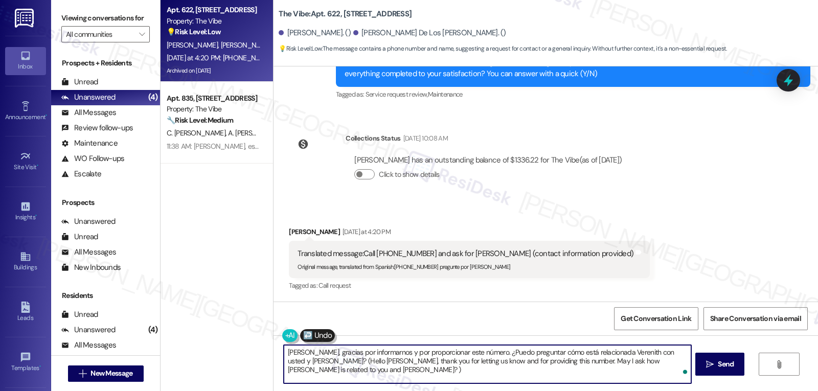
drag, startPoint x: 300, startPoint y: 363, endPoint x: 336, endPoint y: 371, distance: 36.5
click at [301, 363] on textarea "[PERSON_NAME], gracias por informarnos y por proporcionar este número. ¿Puedo p…" at bounding box center [487, 364] width 407 height 38
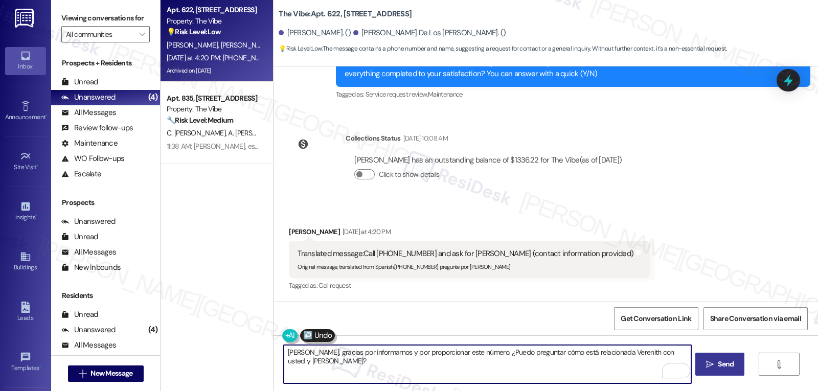
type textarea "[PERSON_NAME], gracias por informarnos y por proporcionar este número. ¿Puedo p…"
click at [717, 371] on button " Send" at bounding box center [720, 364] width 50 height 23
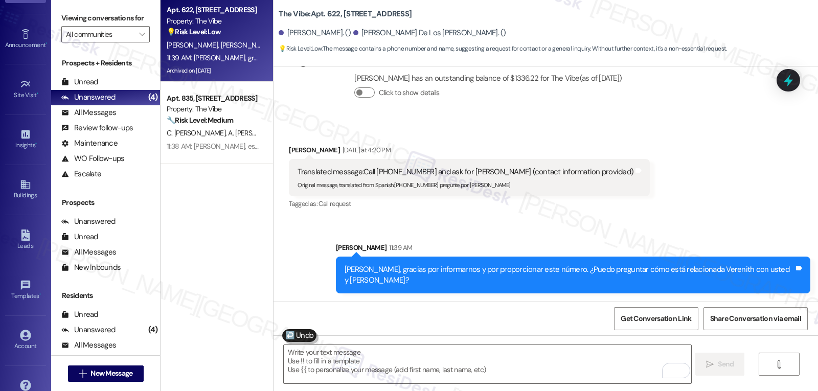
scroll to position [97, 0]
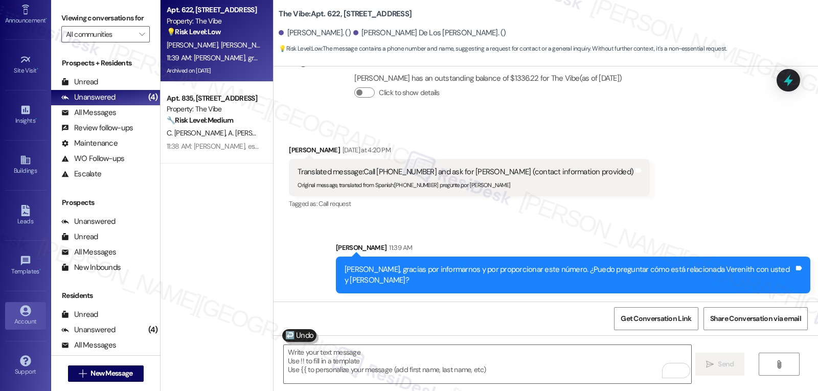
click at [23, 320] on div "Account" at bounding box center [25, 321] width 51 height 10
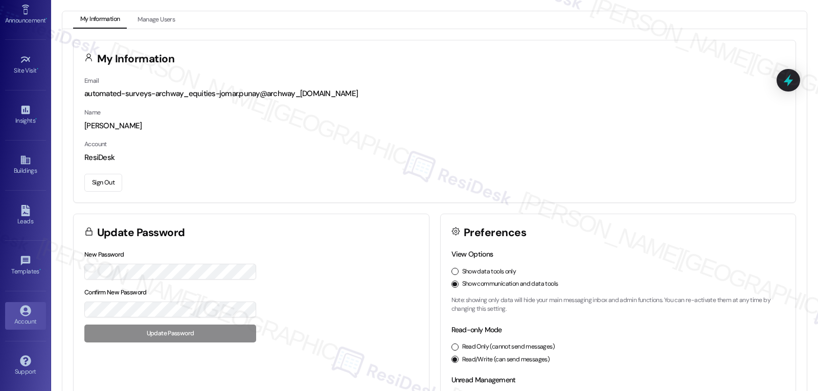
click at [105, 181] on button "Sign Out" at bounding box center [103, 183] width 38 height 18
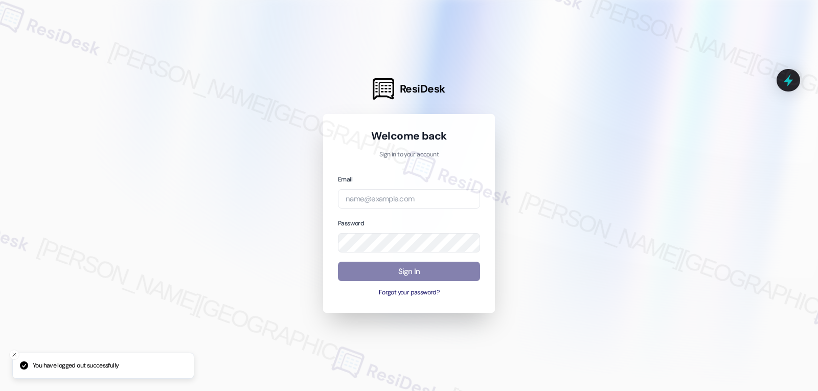
click at [355, 214] on div "Email Password Sign In Forgot your password?" at bounding box center [409, 236] width 142 height 124
click at [364, 200] on input "email" at bounding box center [409, 199] width 142 height 20
click at [349, 197] on input "email" at bounding box center [409, 199] width 142 height 20
paste input "[EMAIL_ADDRESS][DOMAIN_NAME]"
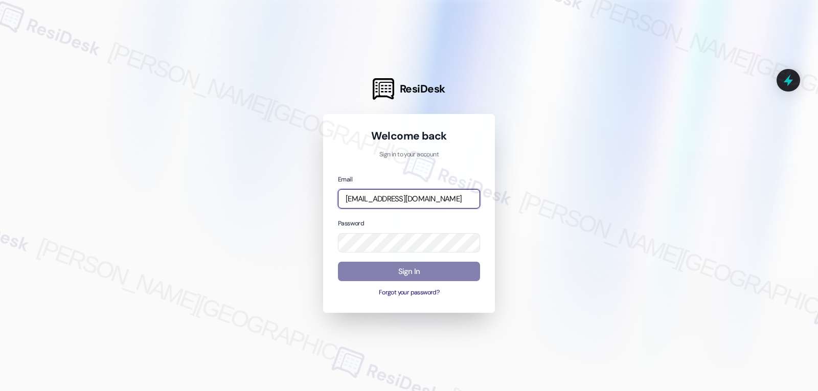
scroll to position [0, 28]
type input "[EMAIL_ADDRESS][DOMAIN_NAME]"
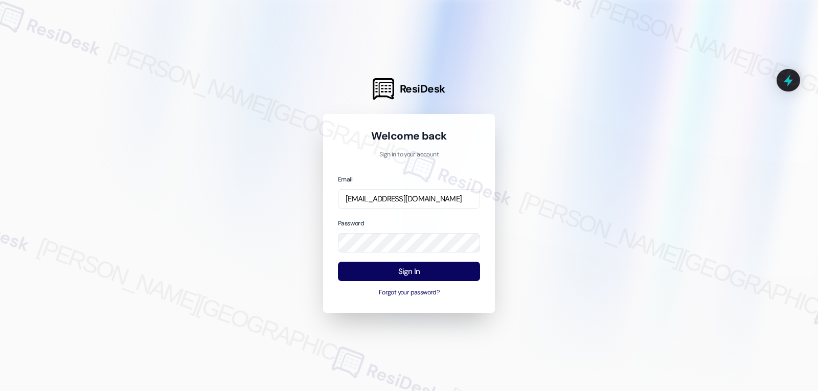
click at [192, 201] on div at bounding box center [409, 195] width 818 height 391
click at [400, 262] on button "Sign In" at bounding box center [409, 272] width 142 height 20
